Goal: Navigation & Orientation: Find specific page/section

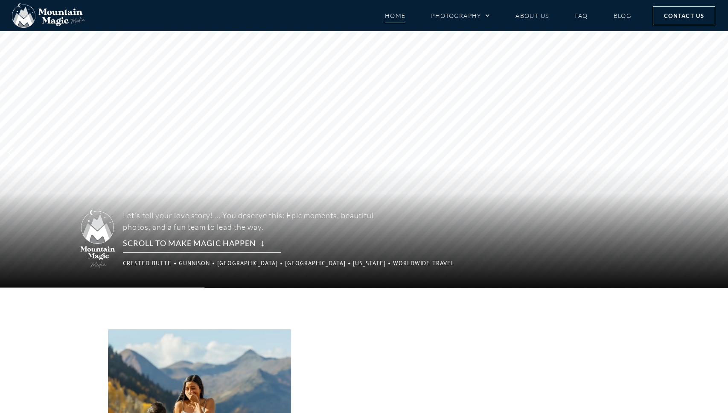
scroll to position [14, 0]
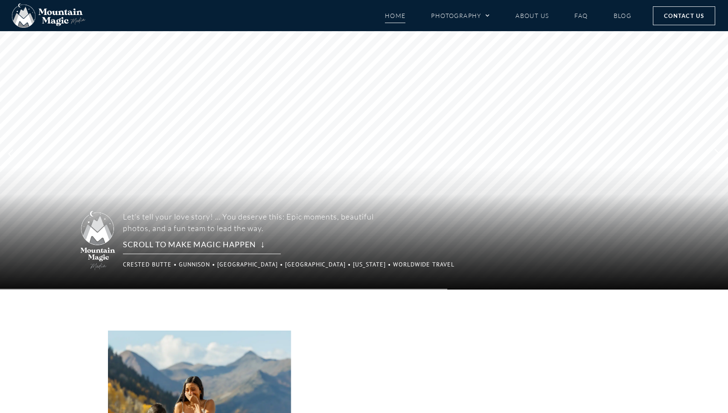
click at [717, 152] on rs-arrow at bounding box center [717, 153] width 21 height 15
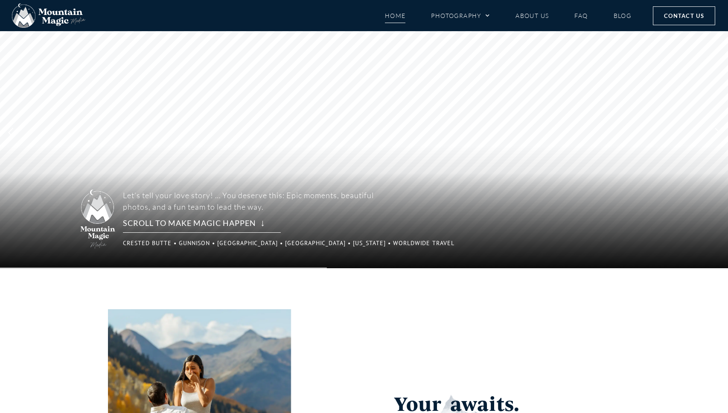
scroll to position [0, 0]
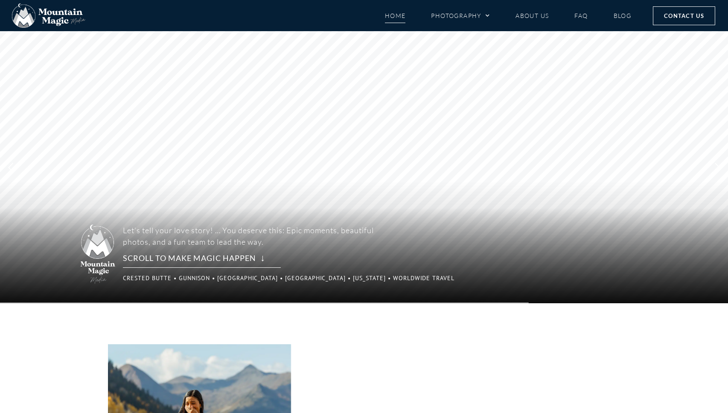
click at [490, 14] on li "Photography Proposals Engagements Elopements Weddings Boudoir" at bounding box center [460, 15] width 85 height 15
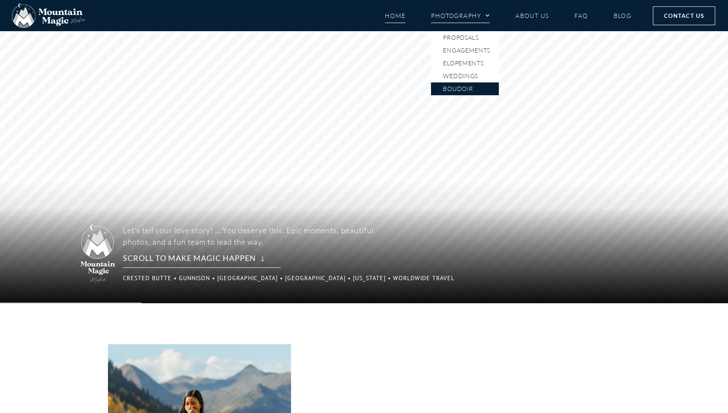
click at [461, 89] on link "Boudoir" at bounding box center [465, 88] width 68 height 13
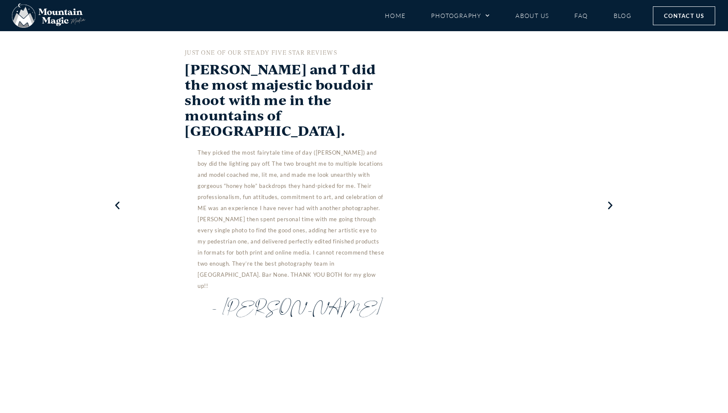
scroll to position [2459, 0]
